Goal: Communication & Community: Answer question/provide support

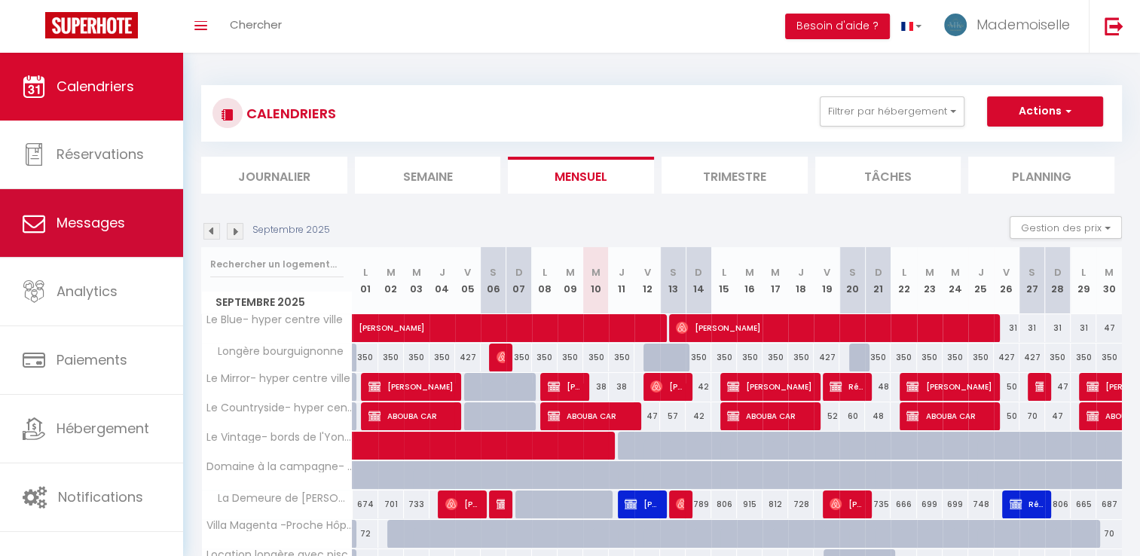
click at [111, 208] on link "Messages" at bounding box center [91, 223] width 183 height 68
select select "message"
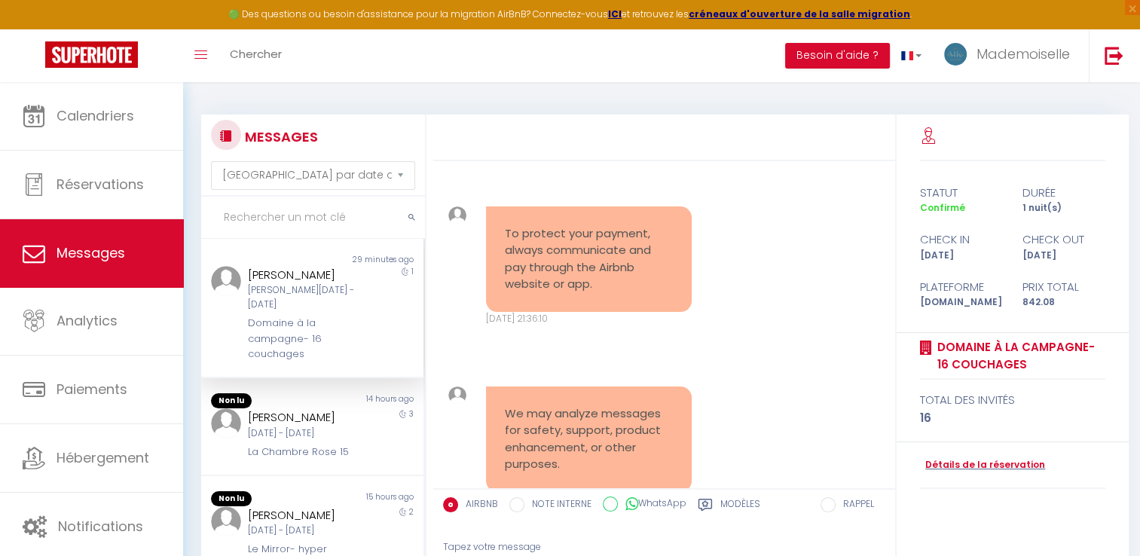
scroll to position [2354, 0]
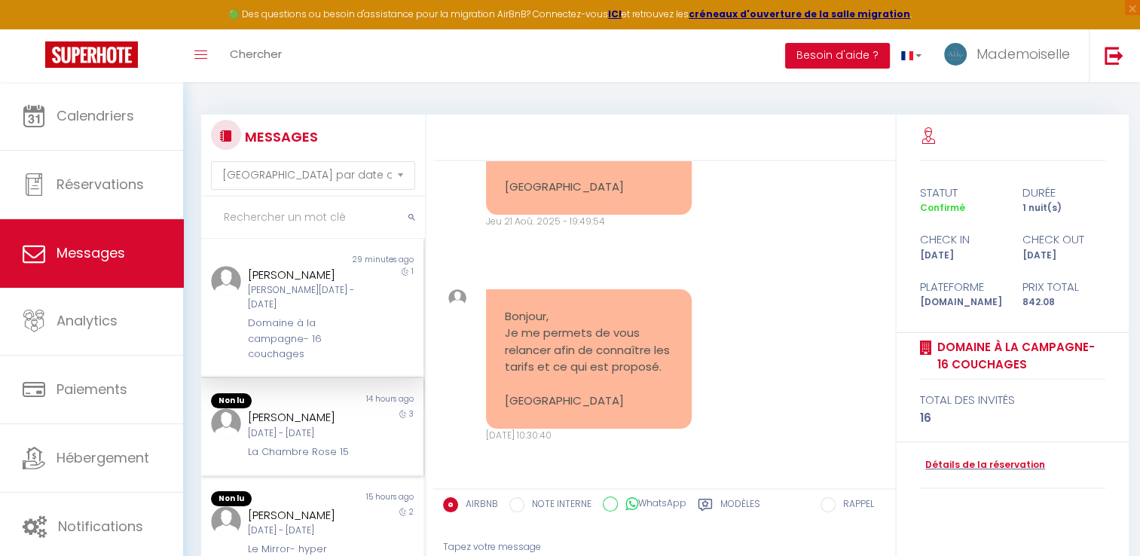
click at [353, 444] on div "[PERSON_NAME] [DATE] - [DATE] La Chambre Rose 15" at bounding box center [303, 433] width 130 height 51
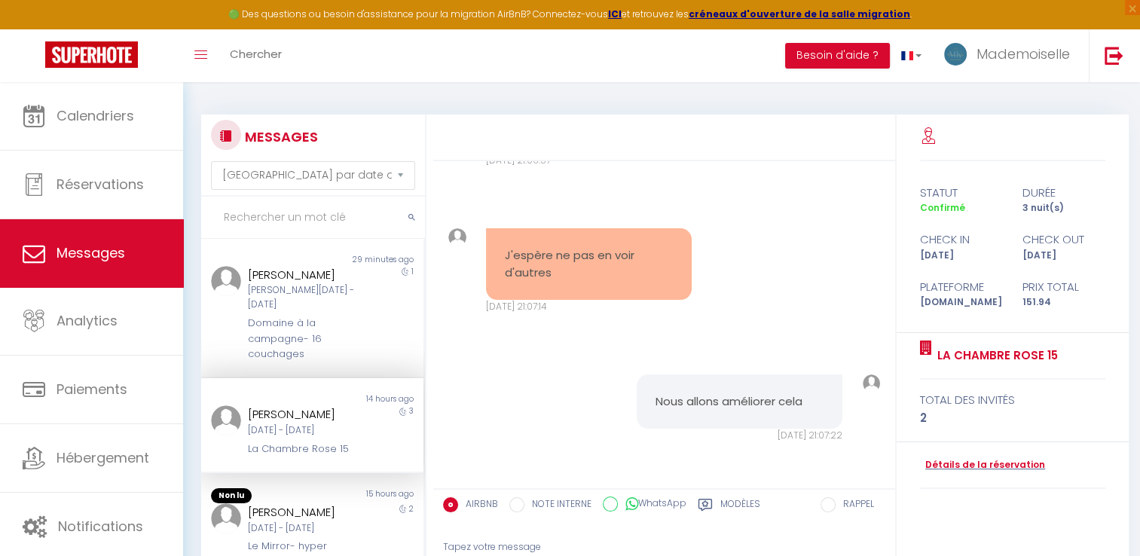
scroll to position [75, 0]
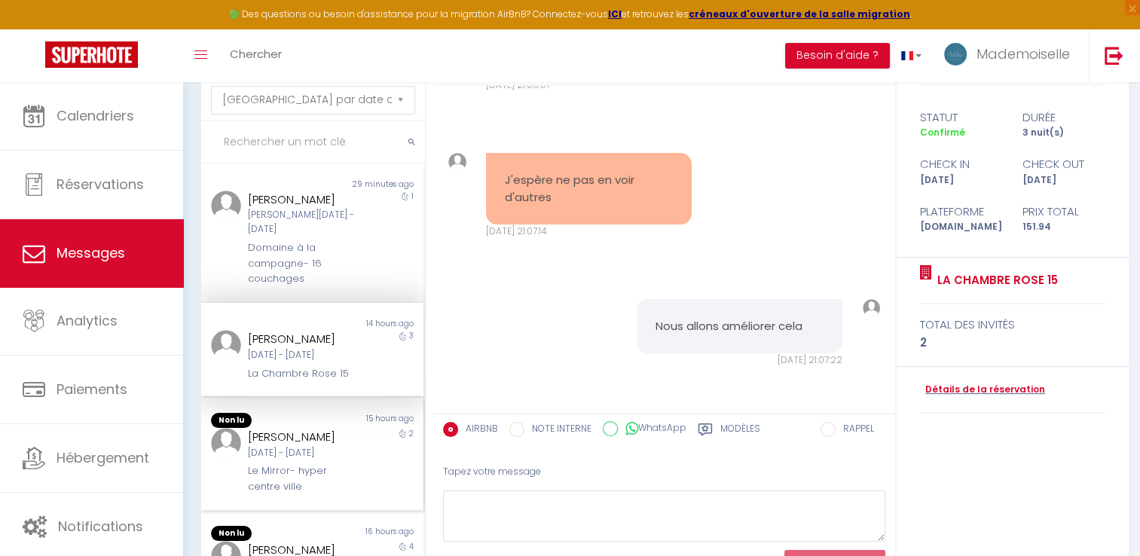
click at [293, 460] on div "[DATE] - [DATE]" at bounding box center [303, 453] width 110 height 14
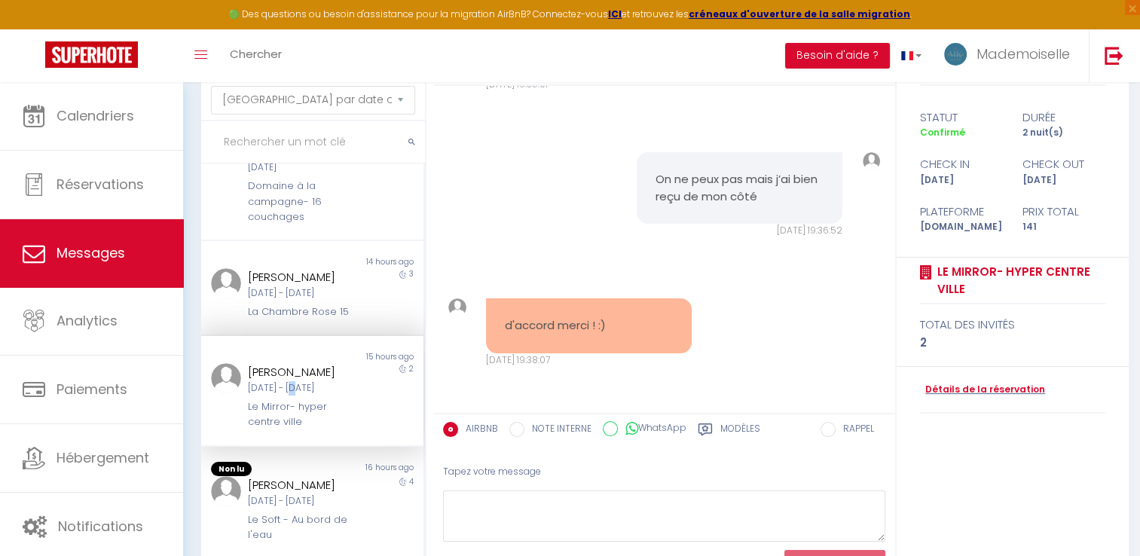
scroll to position [226, 0]
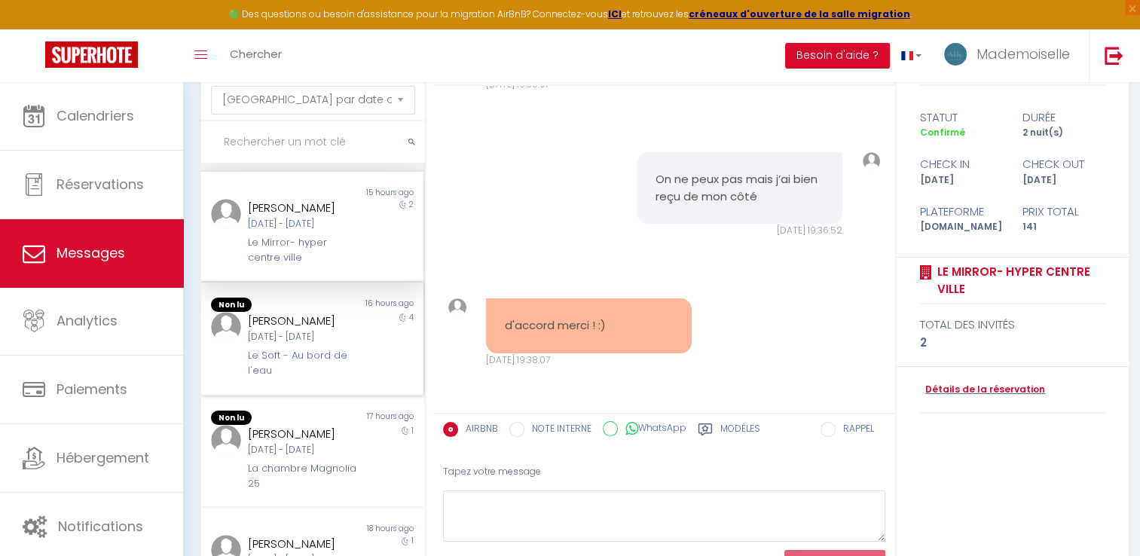
drag, startPoint x: 312, startPoint y: 396, endPoint x: 299, endPoint y: 396, distance: 12.8
click at [303, 379] on div "Le Soft - Au bord de l'eau" at bounding box center [303, 363] width 110 height 31
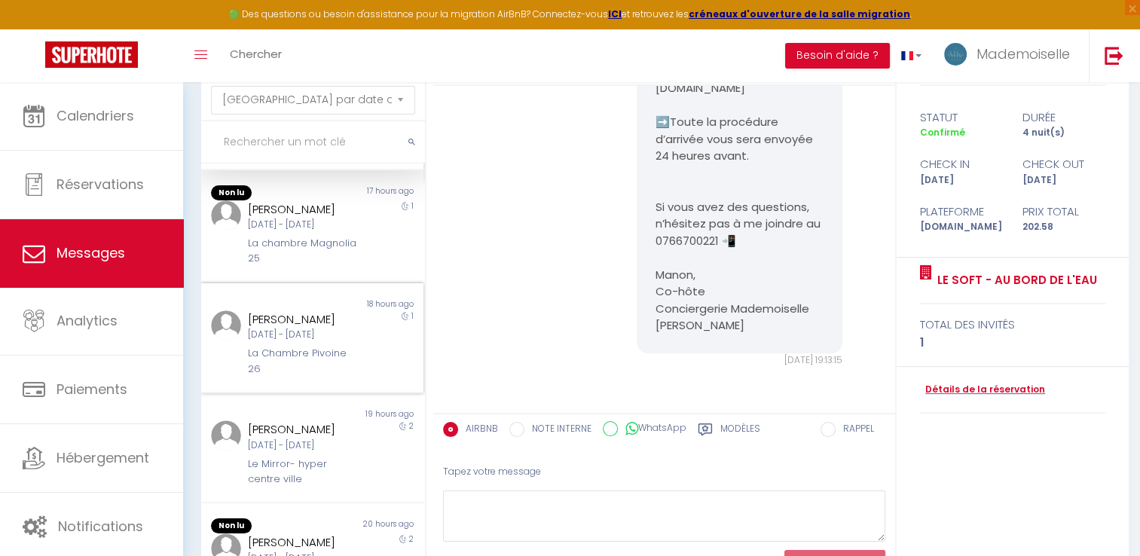
scroll to position [452, 0]
click at [295, 228] on div "[DATE] - [DATE]" at bounding box center [303, 221] width 110 height 14
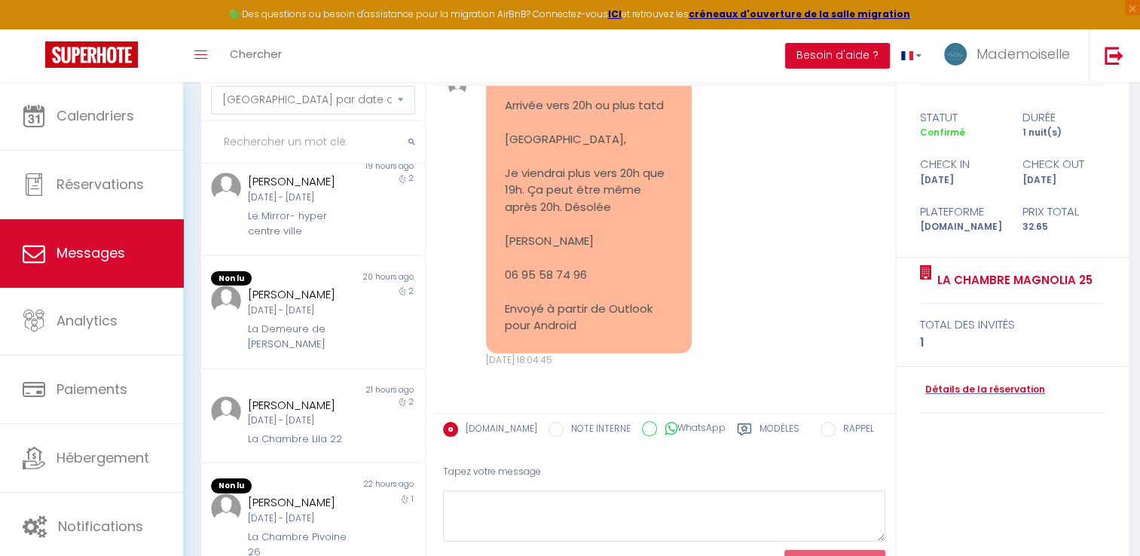
scroll to position [825, 0]
click at [334, 304] on div "[DATE] - [DATE]" at bounding box center [303, 311] width 110 height 14
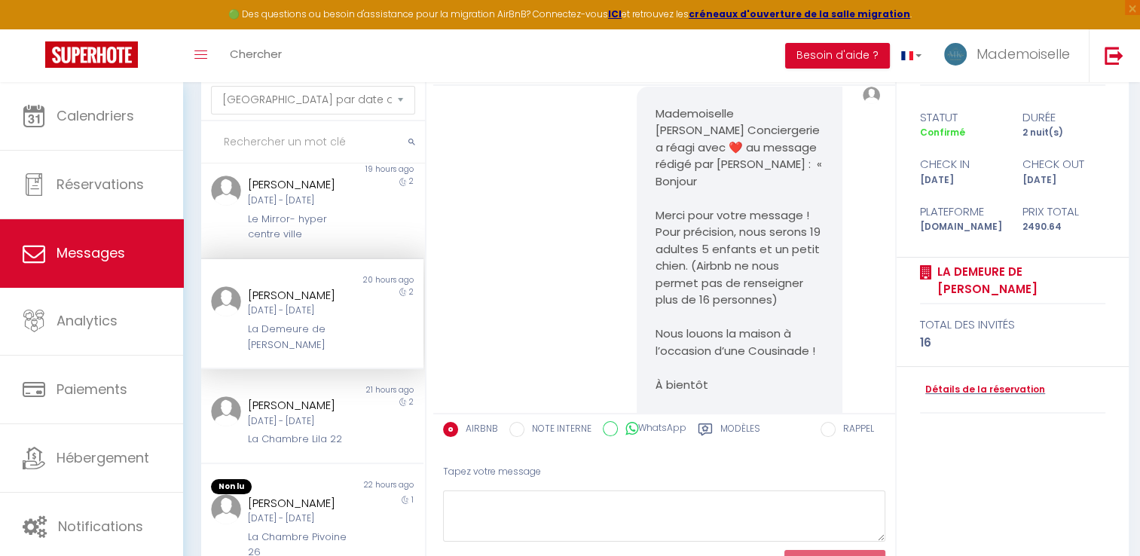
scroll to position [1090, 0]
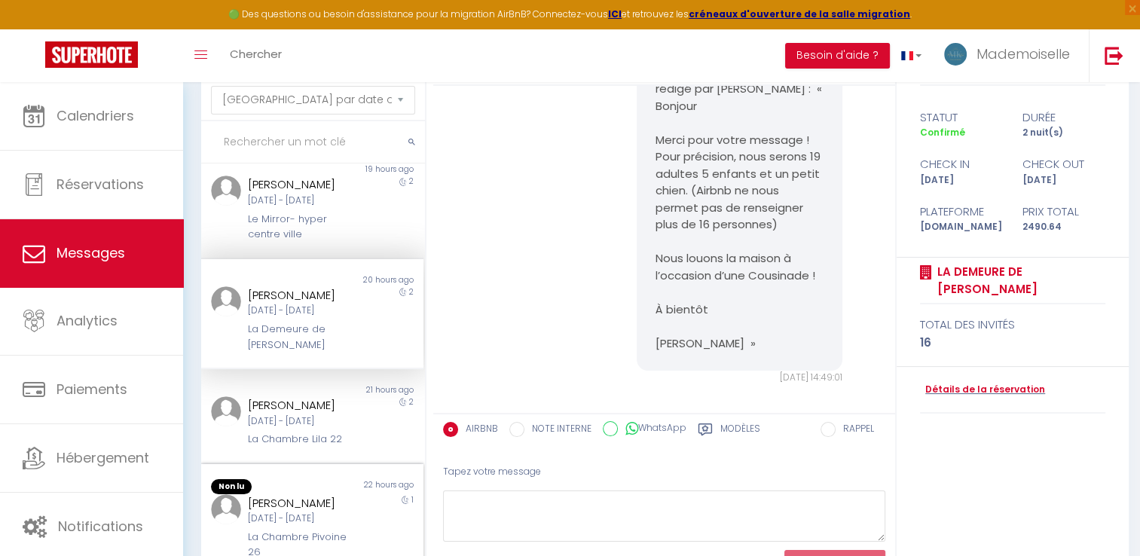
drag, startPoint x: 250, startPoint y: 519, endPoint x: 255, endPoint y: 508, distance: 12.5
click at [250, 518] on div "[DATE] - [DATE]" at bounding box center [303, 519] width 110 height 14
